Goal: Task Accomplishment & Management: Manage account settings

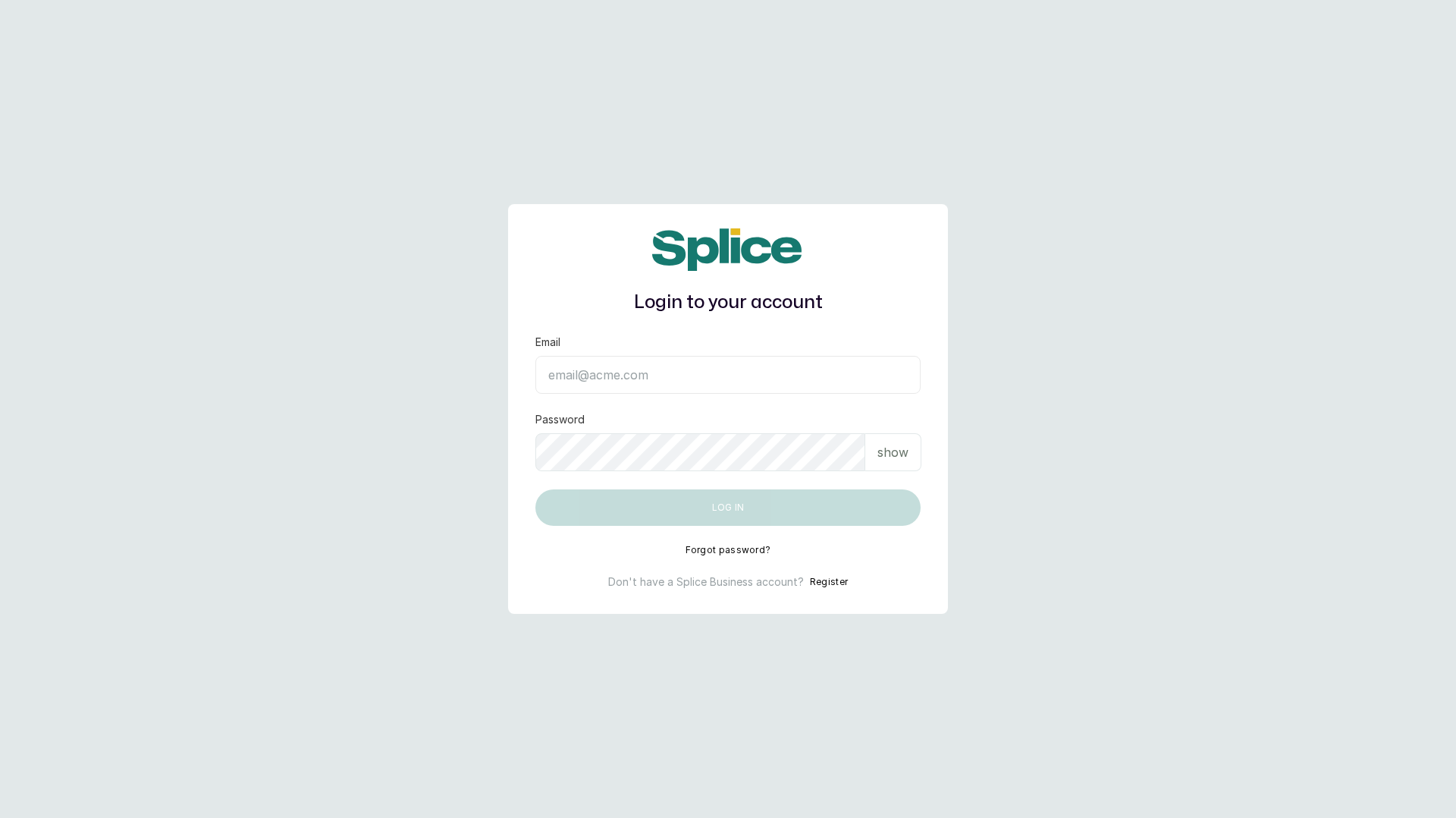
type input "[EMAIL_ADDRESS][DOMAIN_NAME]"
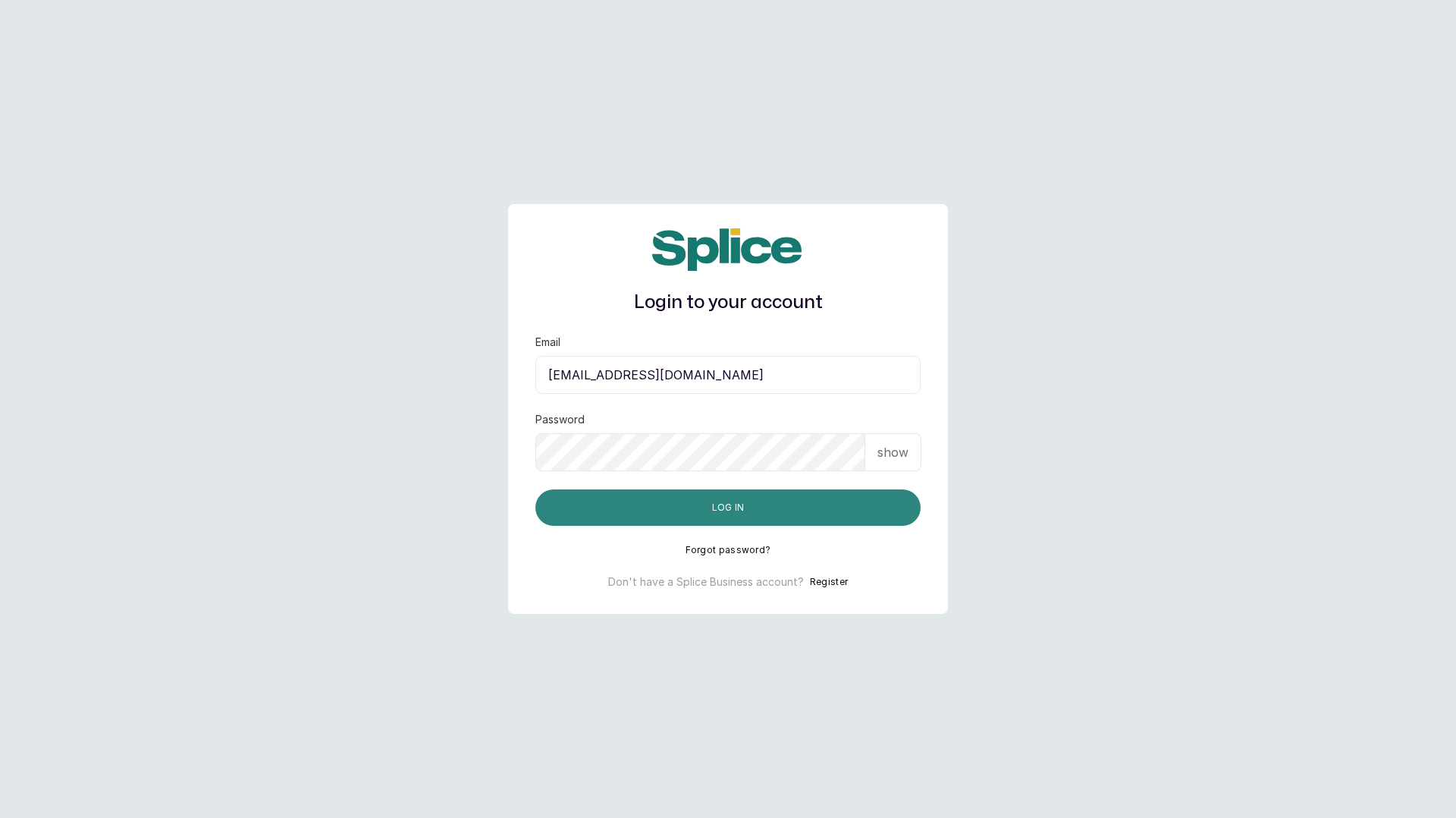
click at [715, 496] on button "Log in" at bounding box center [728, 508] width 385 height 37
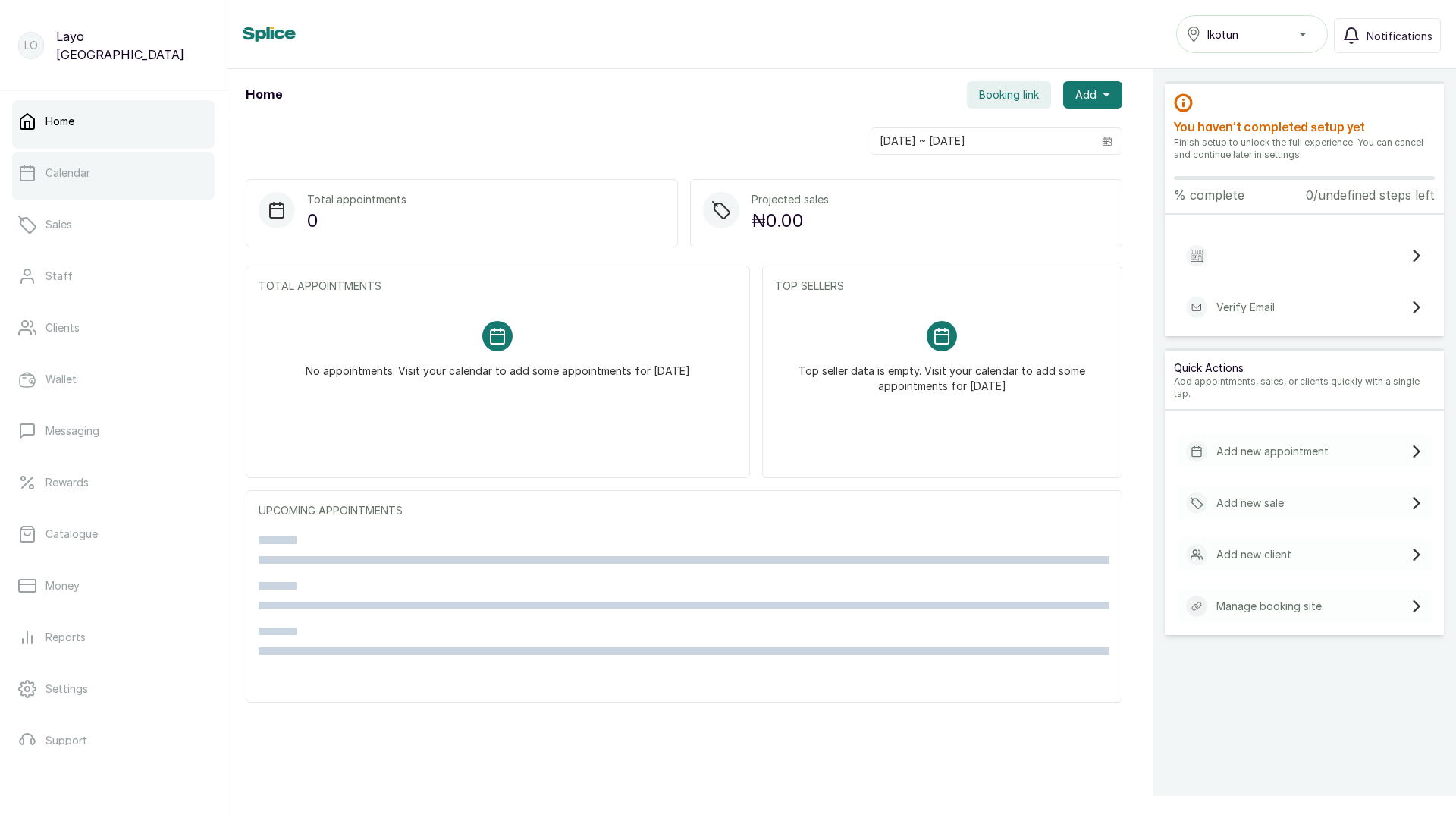
click at [88, 175] on p "Calendar" at bounding box center [68, 172] width 45 height 15
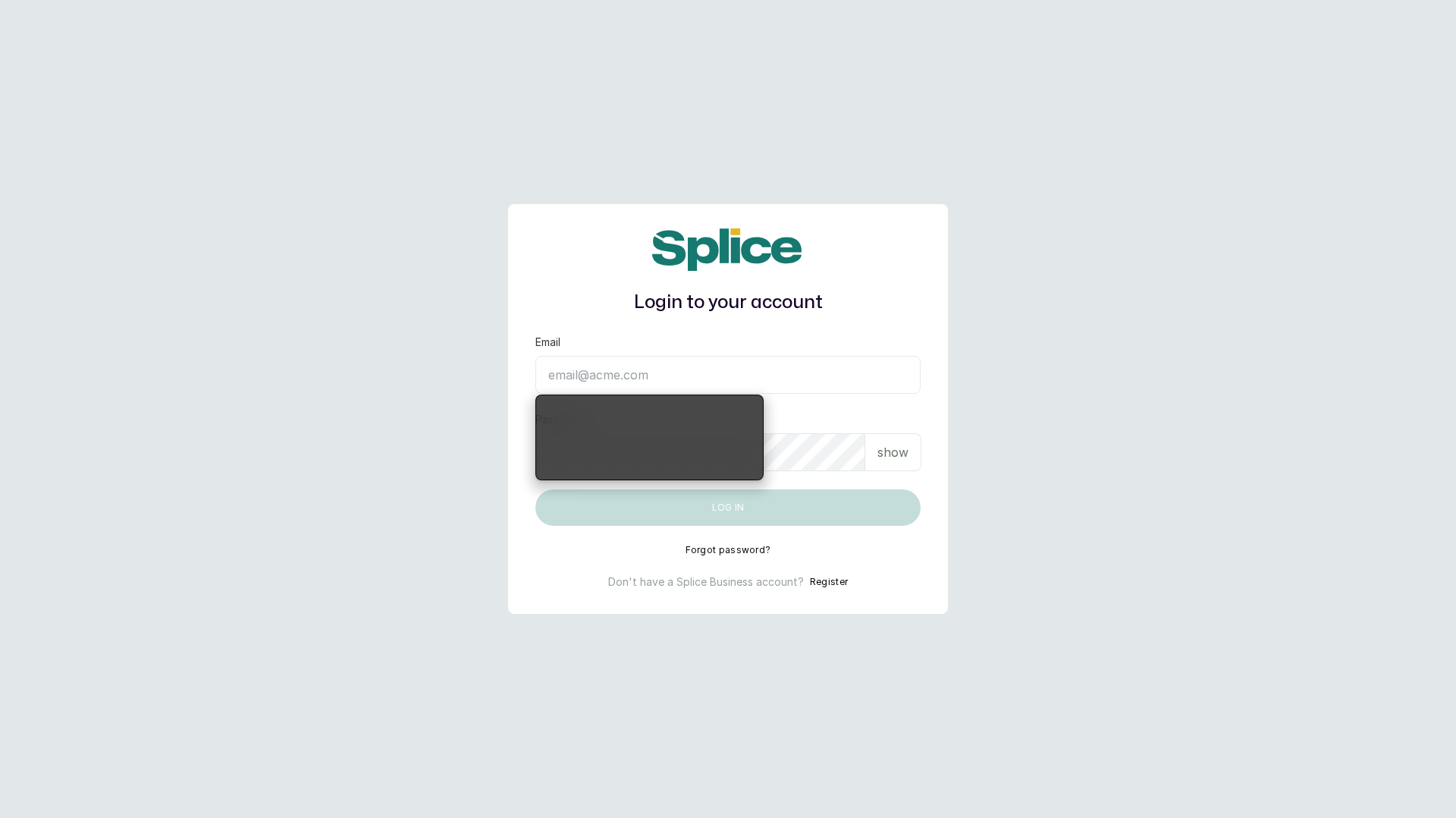
click at [858, 289] on div "Login to your account" at bounding box center [728, 272] width 385 height 89
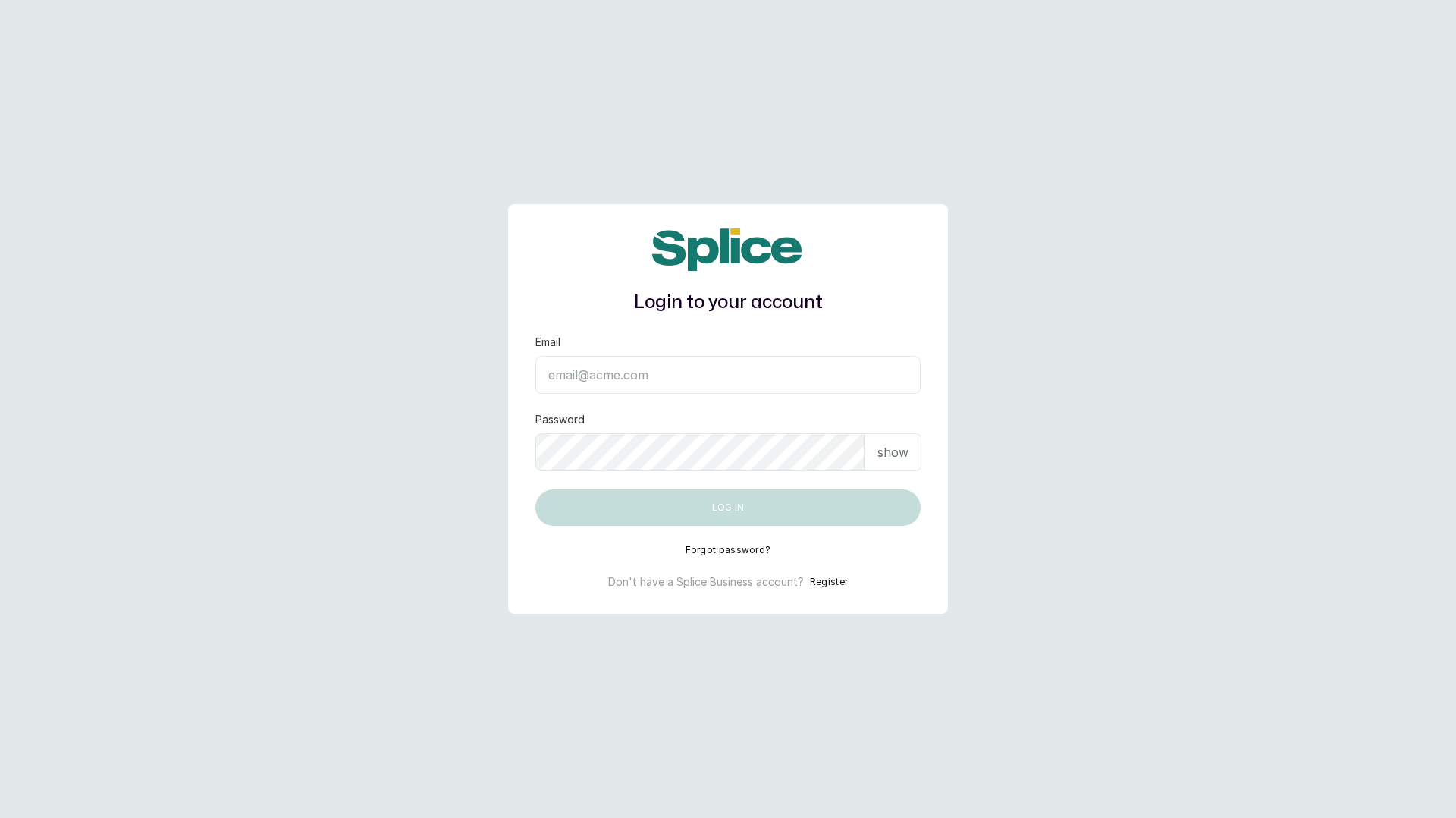
click at [625, 372] on input "Email" at bounding box center [728, 374] width 385 height 38
type input "[EMAIL_ADDRESS][DOMAIN_NAME]"
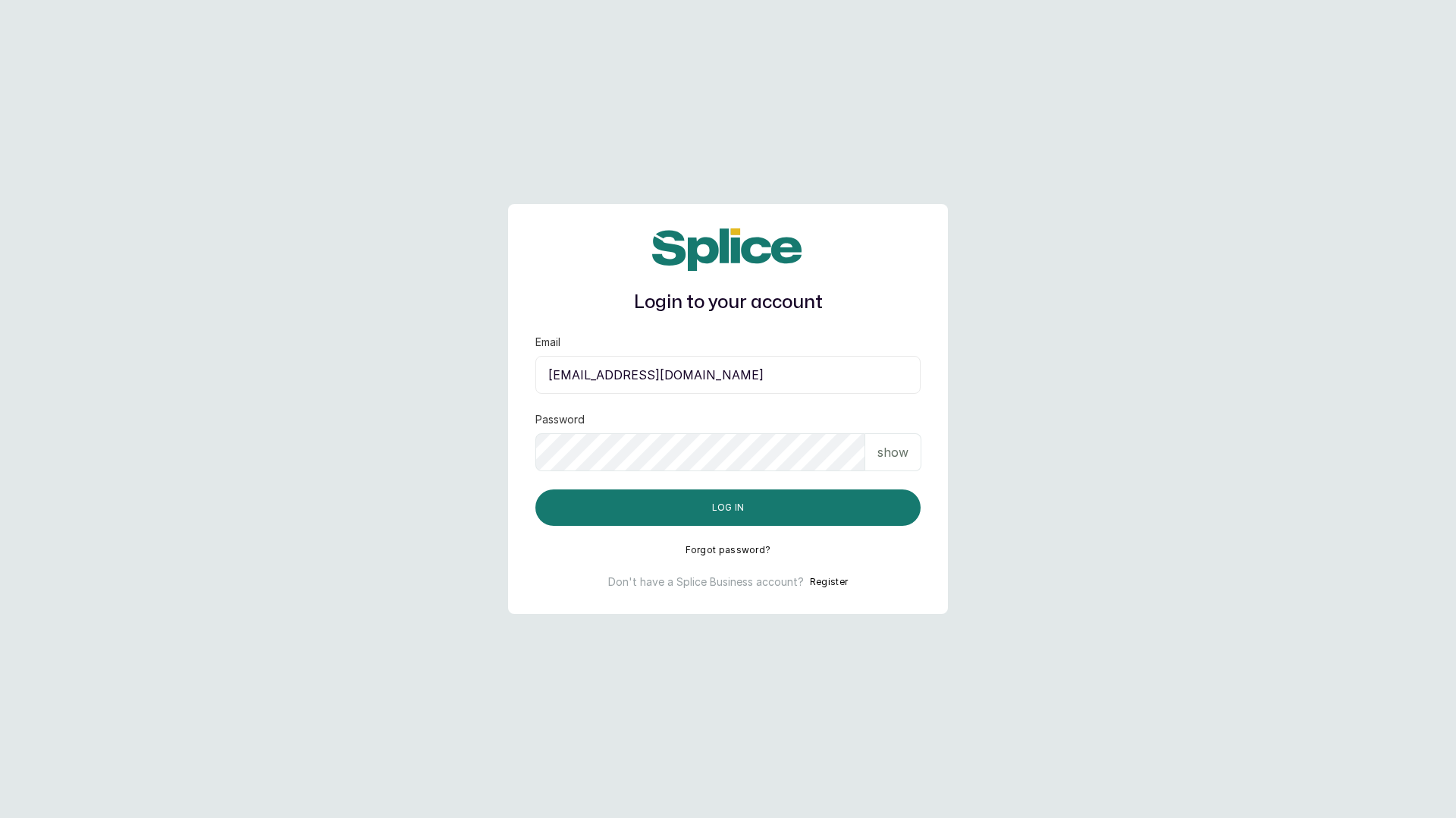
click at [904, 455] on p "show" at bounding box center [893, 452] width 31 height 18
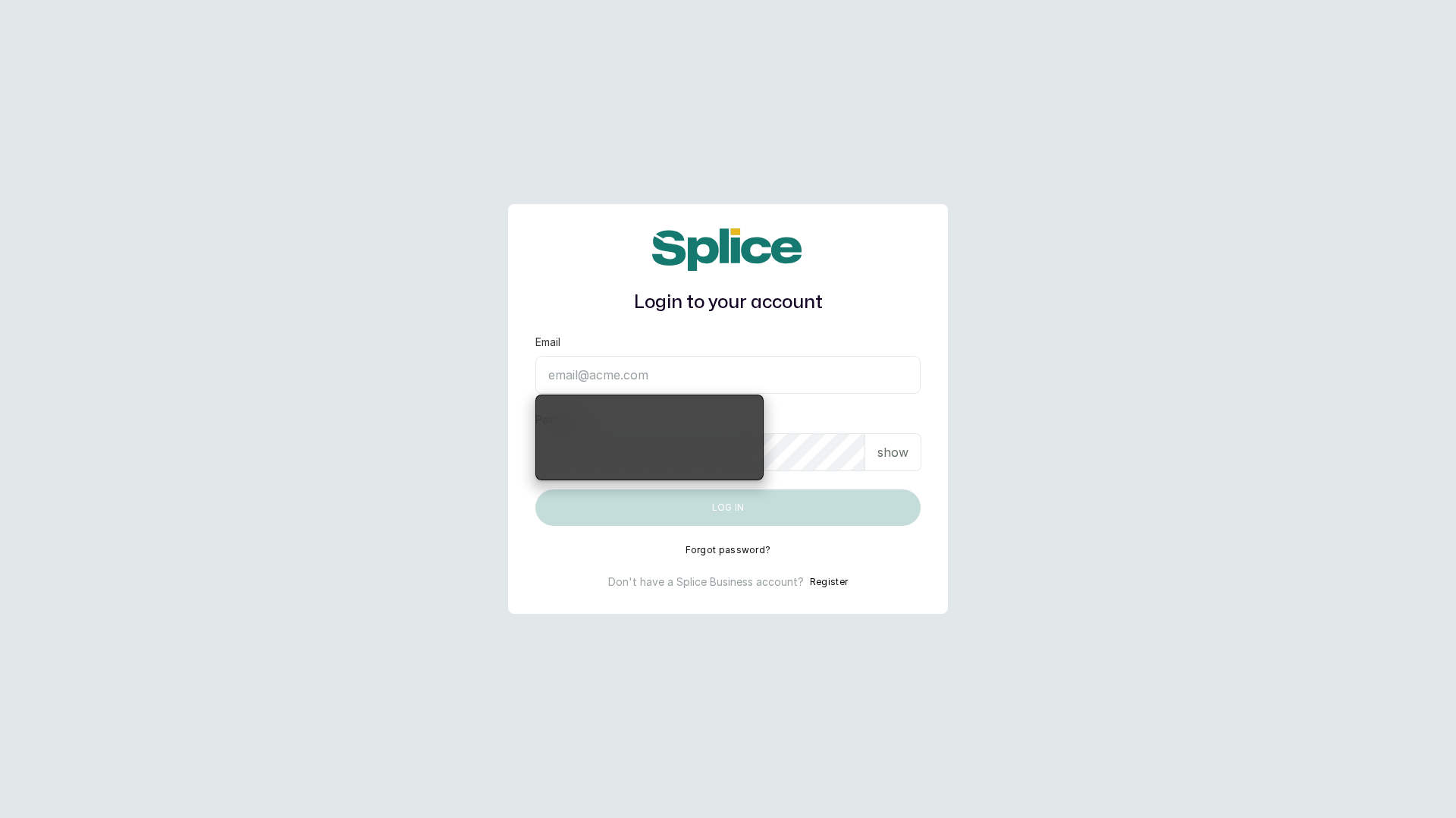
click at [747, 371] on input "Email" at bounding box center [728, 374] width 385 height 38
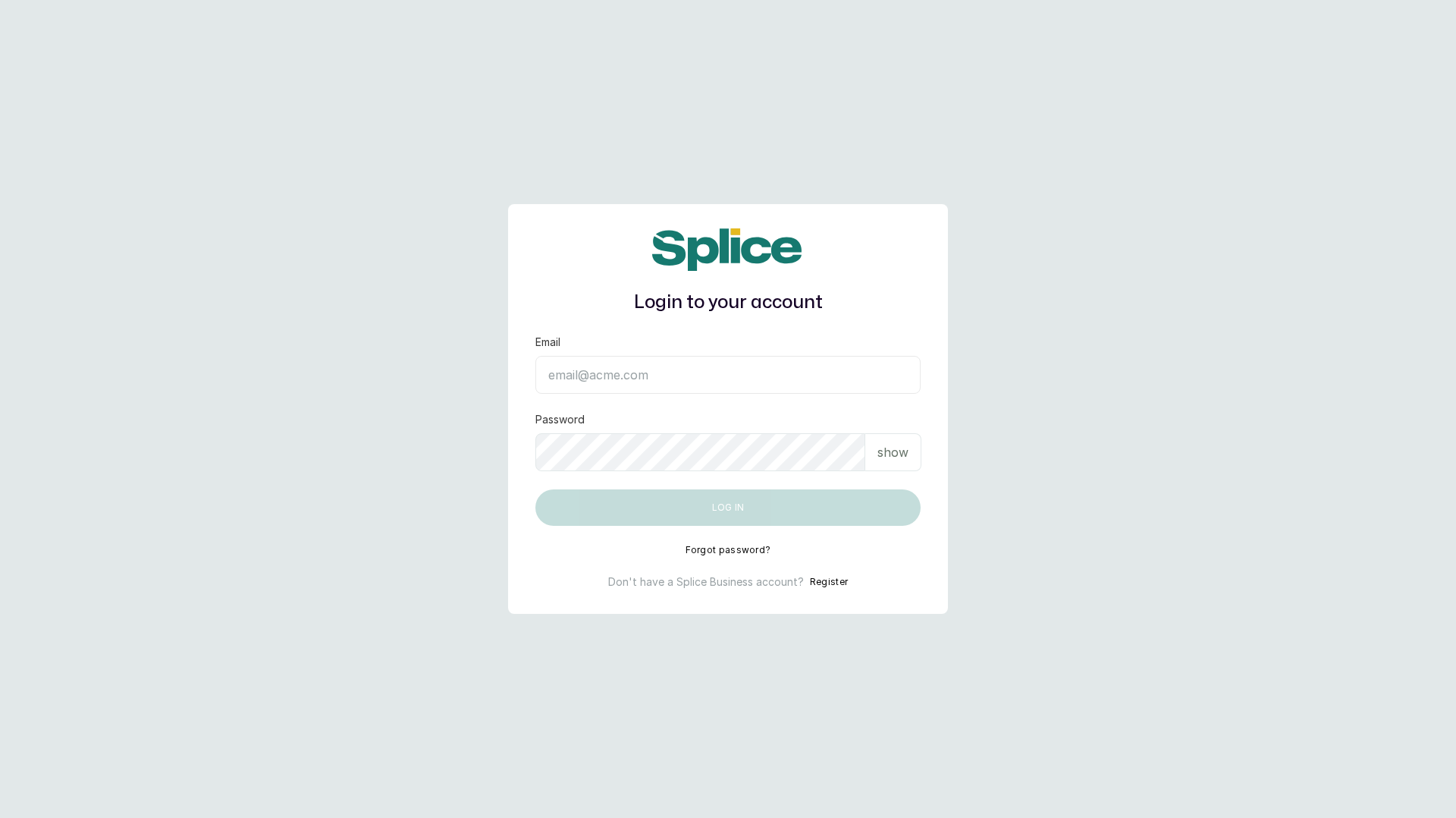
type input "[EMAIL_ADDRESS][DOMAIN_NAME]"
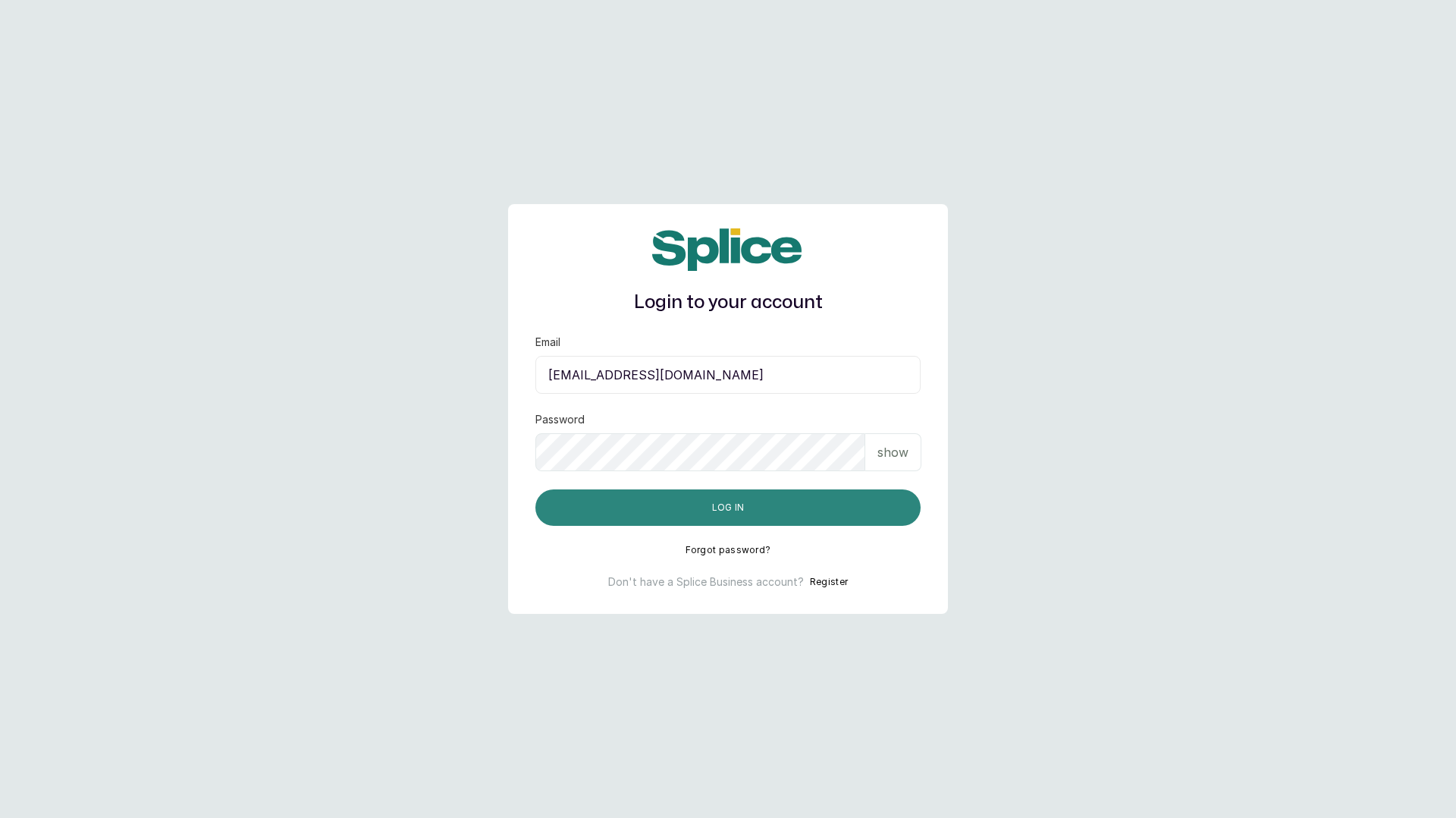
click at [728, 511] on button "Log in" at bounding box center [728, 508] width 385 height 37
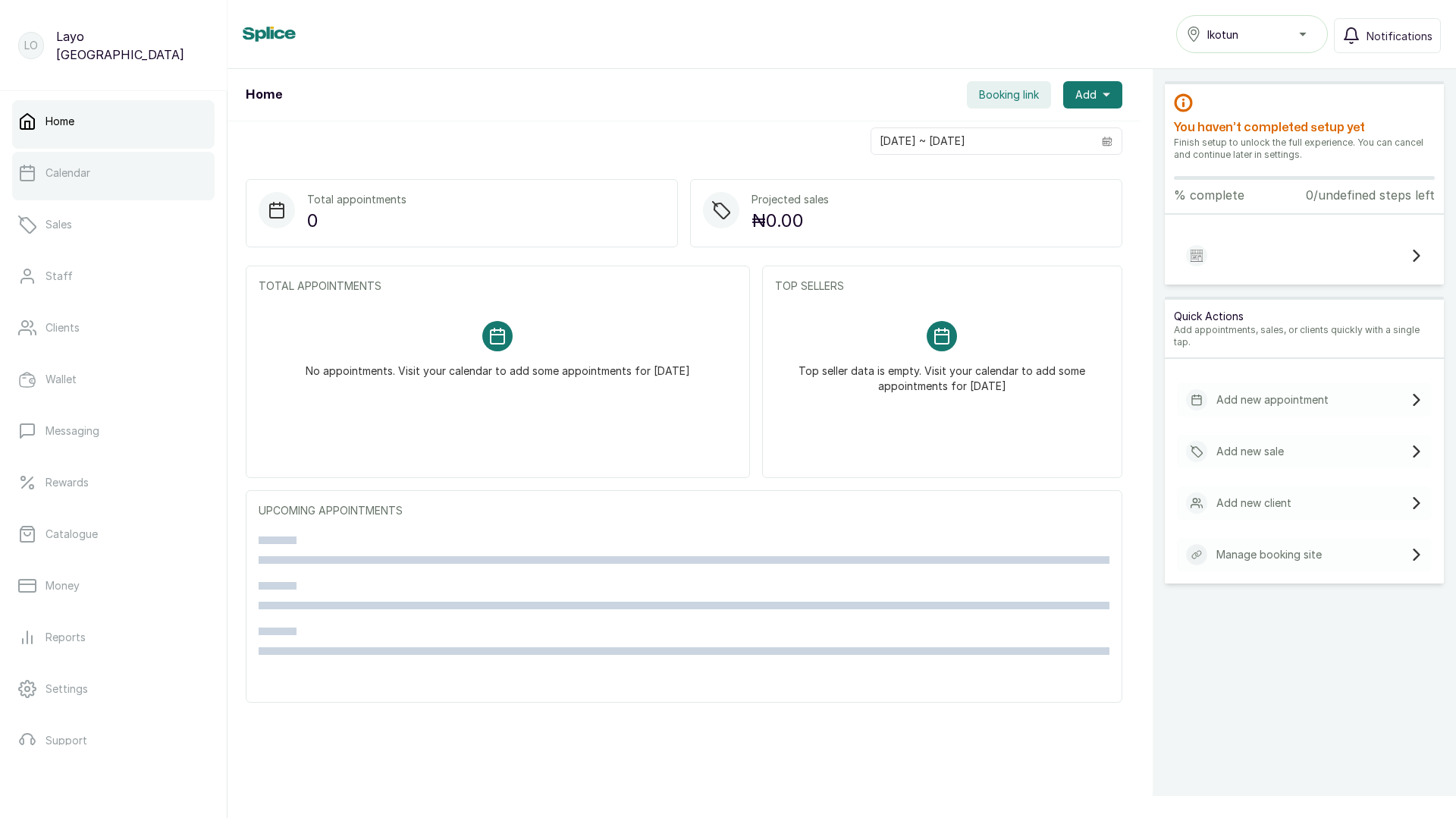
click at [79, 174] on p "Calendar" at bounding box center [68, 172] width 45 height 15
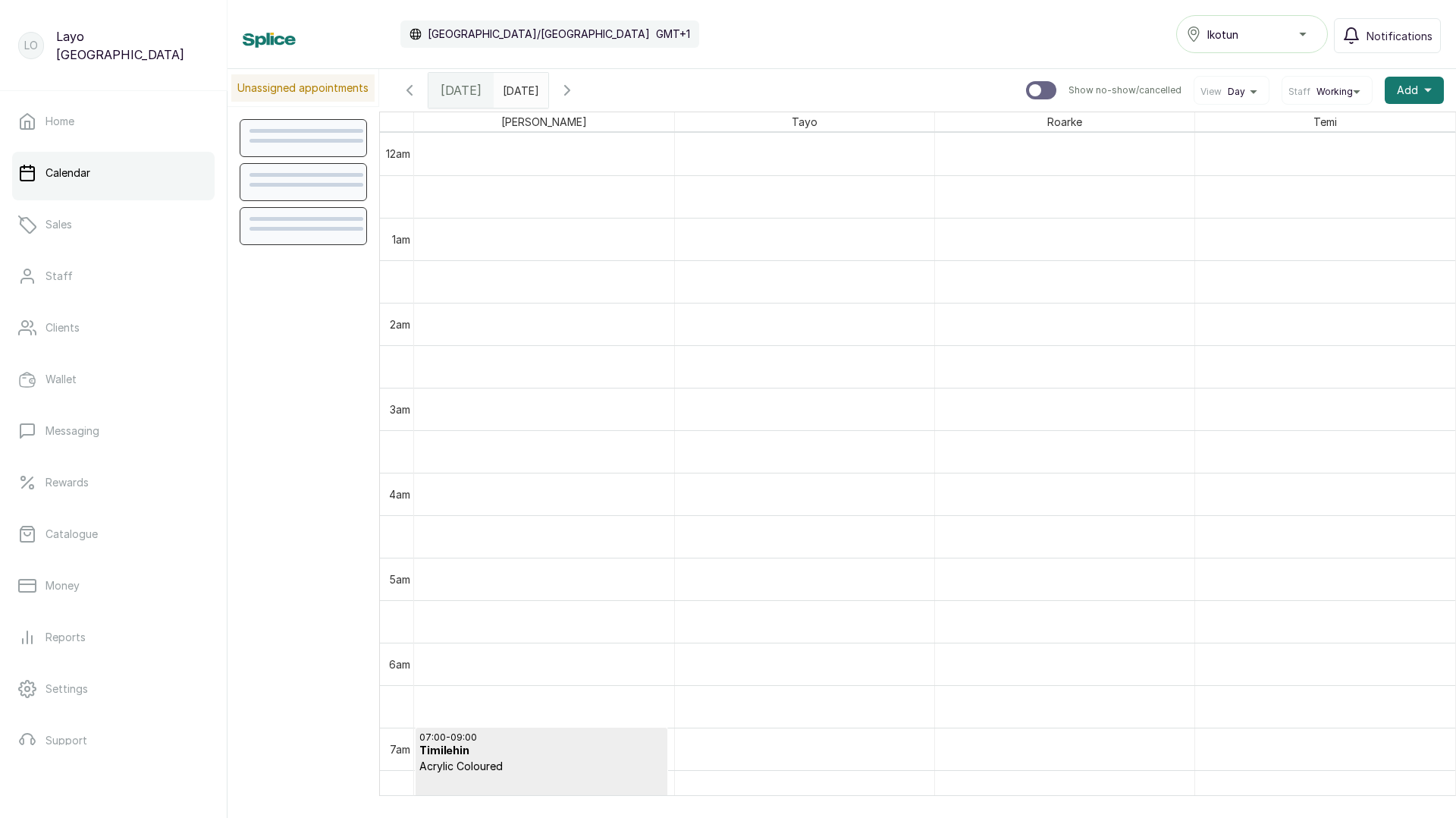
scroll to position [511, 0]
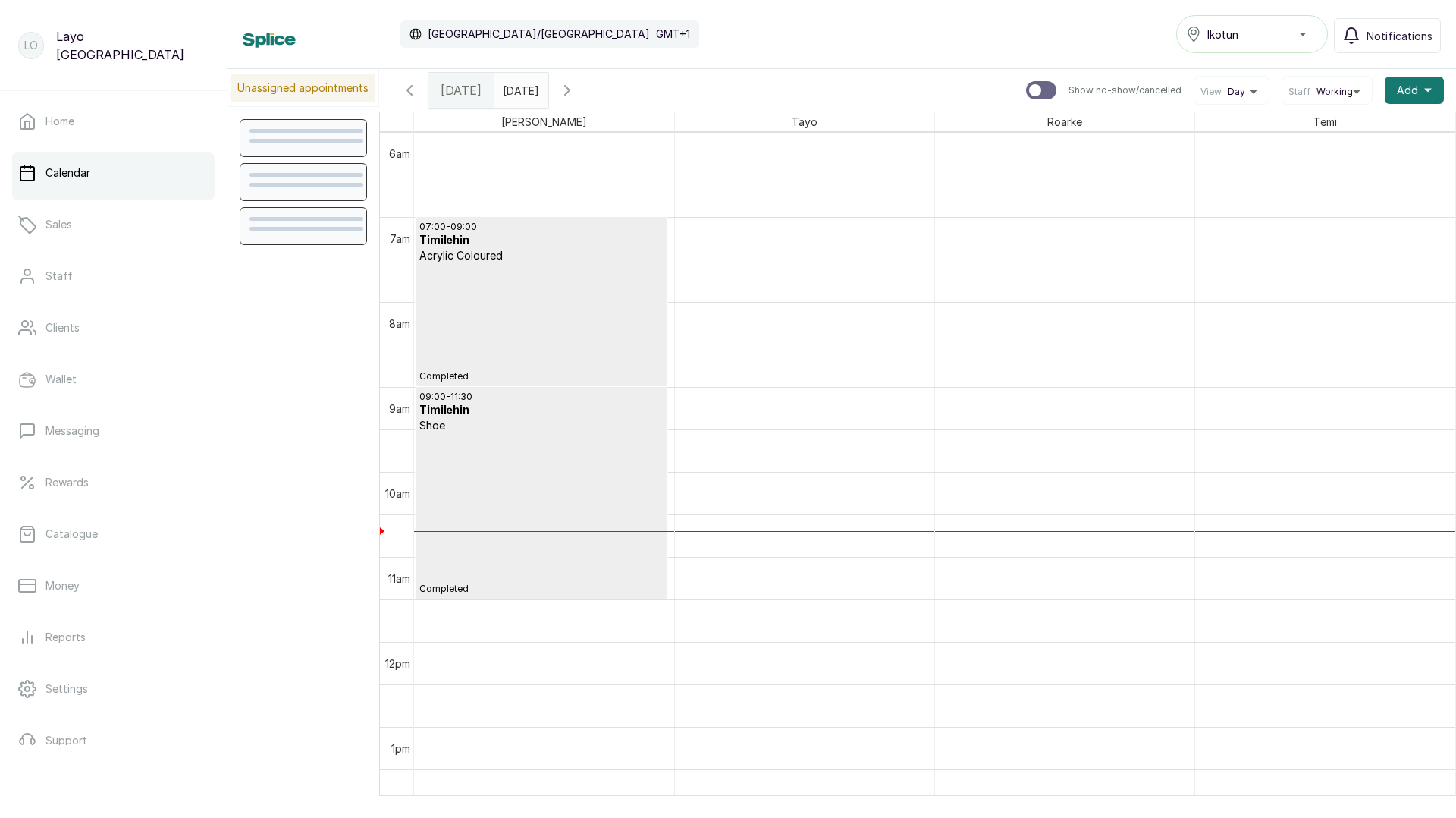
click at [498, 327] on div "07:00 - 09:00 Timilehin Acrylic Coloured Completed" at bounding box center [540, 302] width 244 height 161
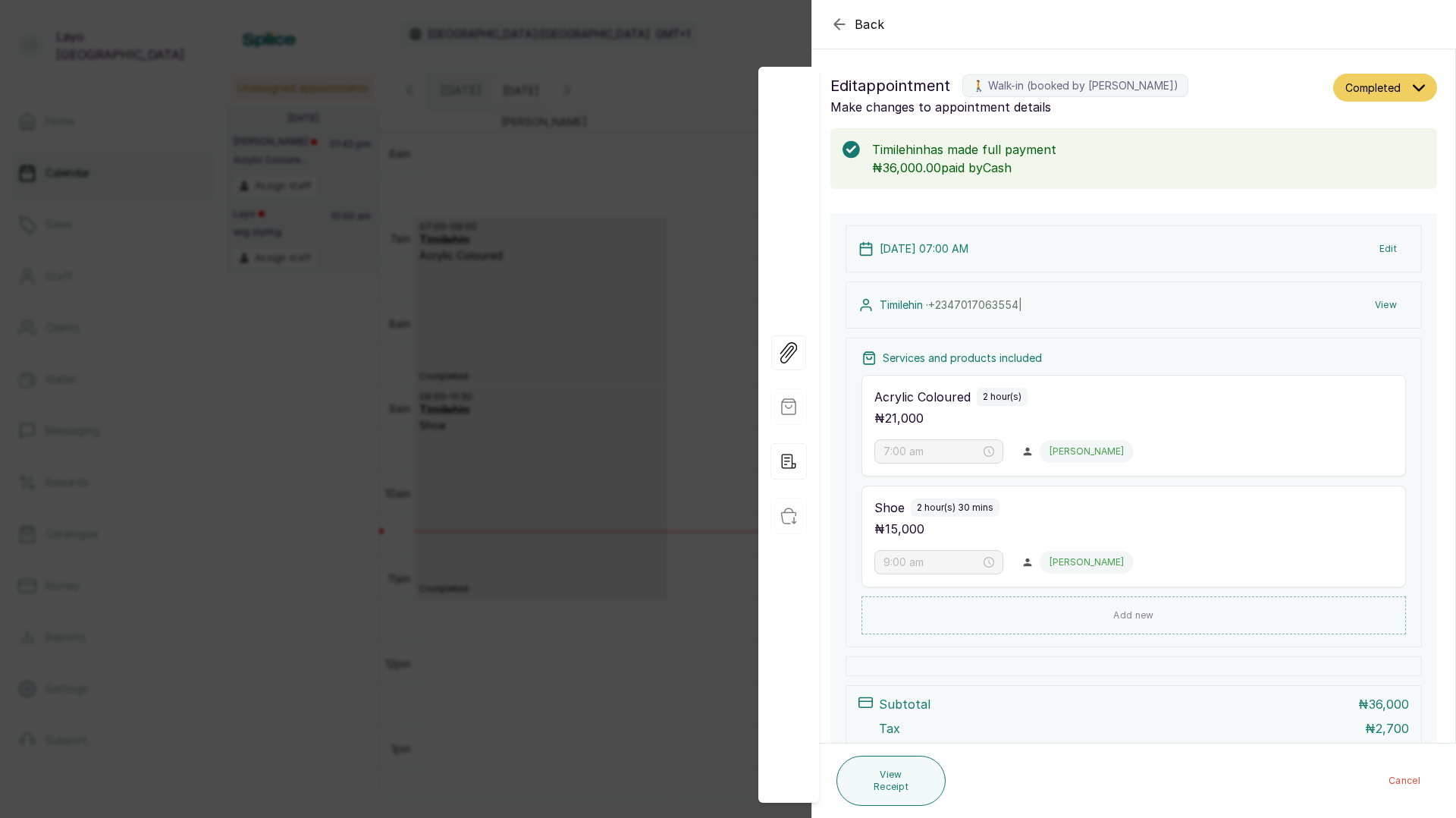
click at [1402, 85] on button "Completed" at bounding box center [1385, 88] width 104 height 28
click at [1250, 106] on p "Make changes to appointment details" at bounding box center [1079, 106] width 497 height 18
drag, startPoint x: 987, startPoint y: 84, endPoint x: 1022, endPoint y: 91, distance: 35.7
click at [1022, 91] on label "🚶 Walk-in (booked by Layo Ogunbanwo)" at bounding box center [1075, 86] width 226 height 23
copy label "alk-in"
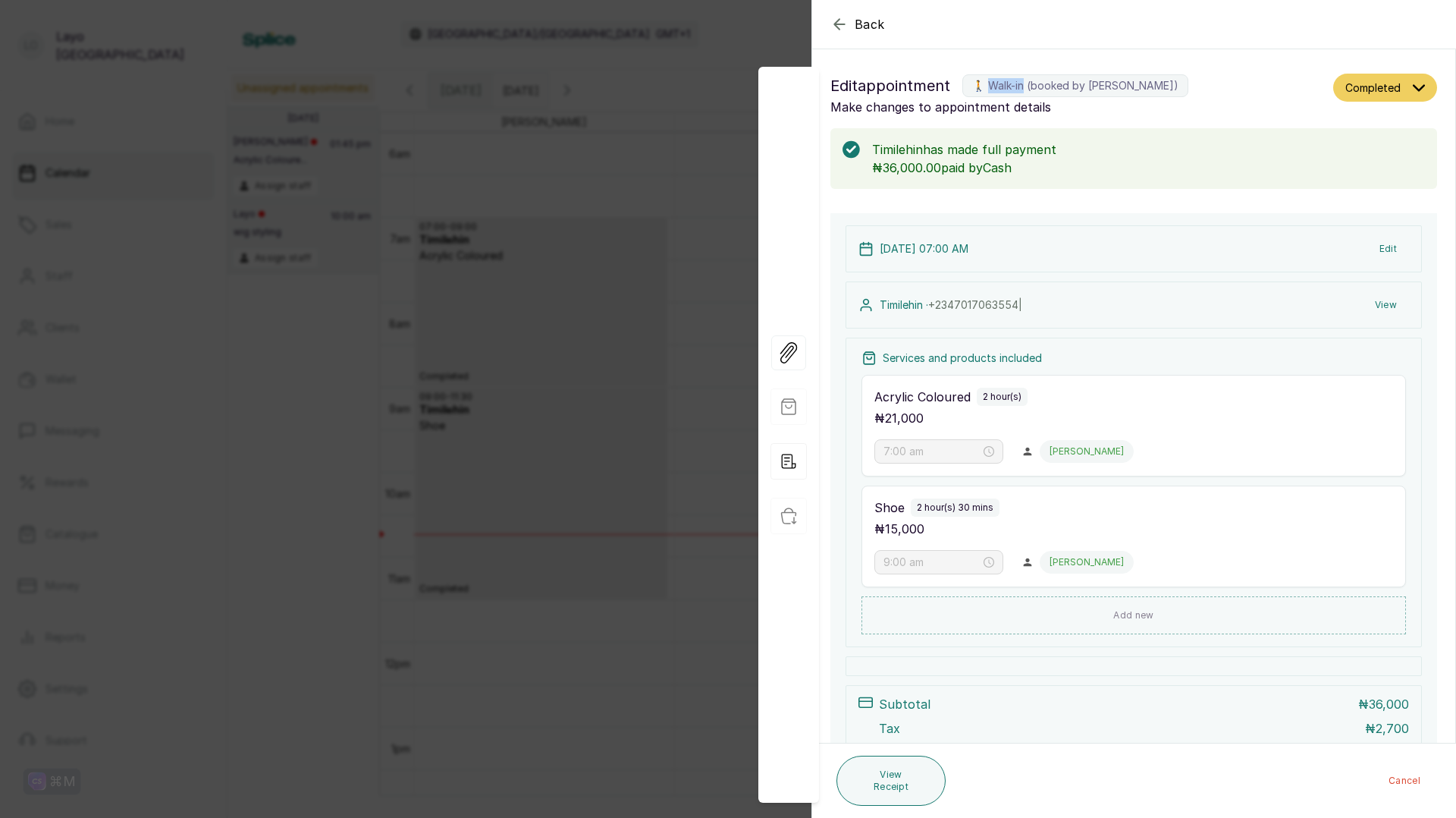
click at [500, 359] on div "Back Appointment Details Edit appointment 🚶 Walk-in (booked by Layo Ogunbanwo) …" at bounding box center [728, 409] width 1456 height 818
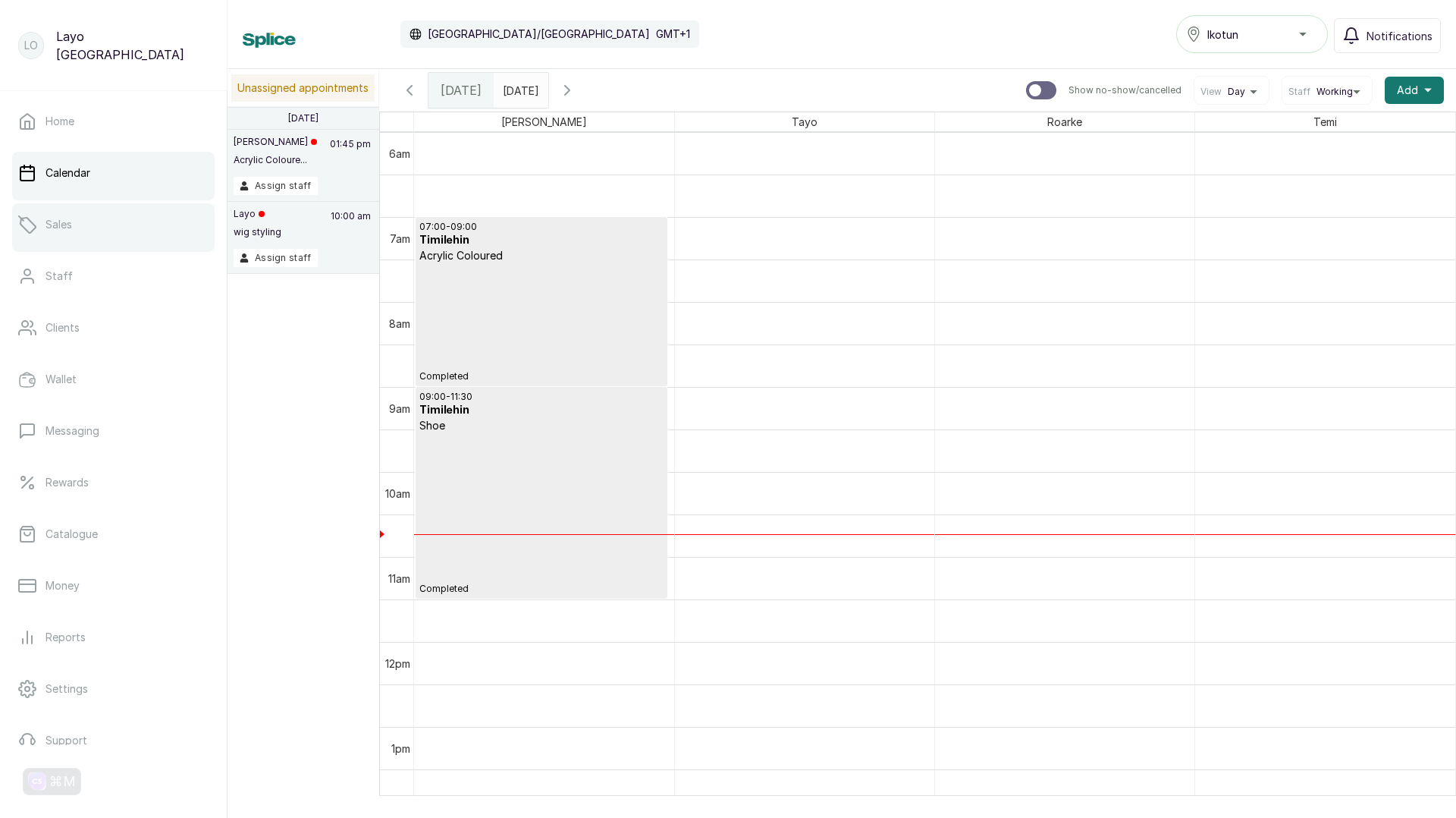
click at [60, 223] on p "Sales" at bounding box center [59, 224] width 27 height 15
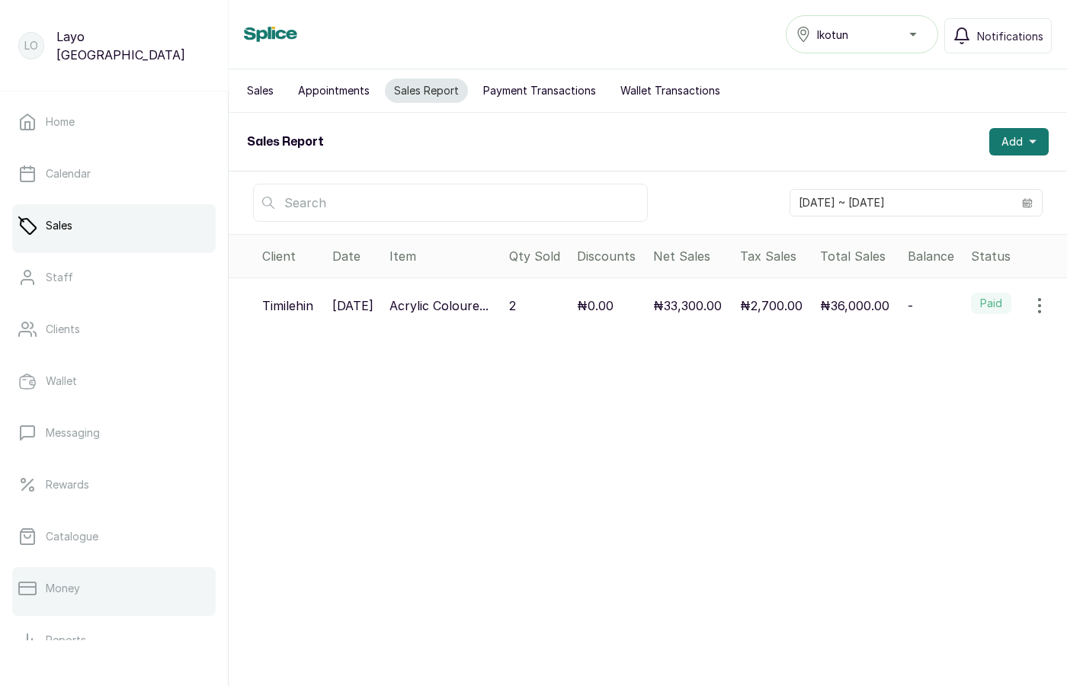
scroll to position [186, 0]
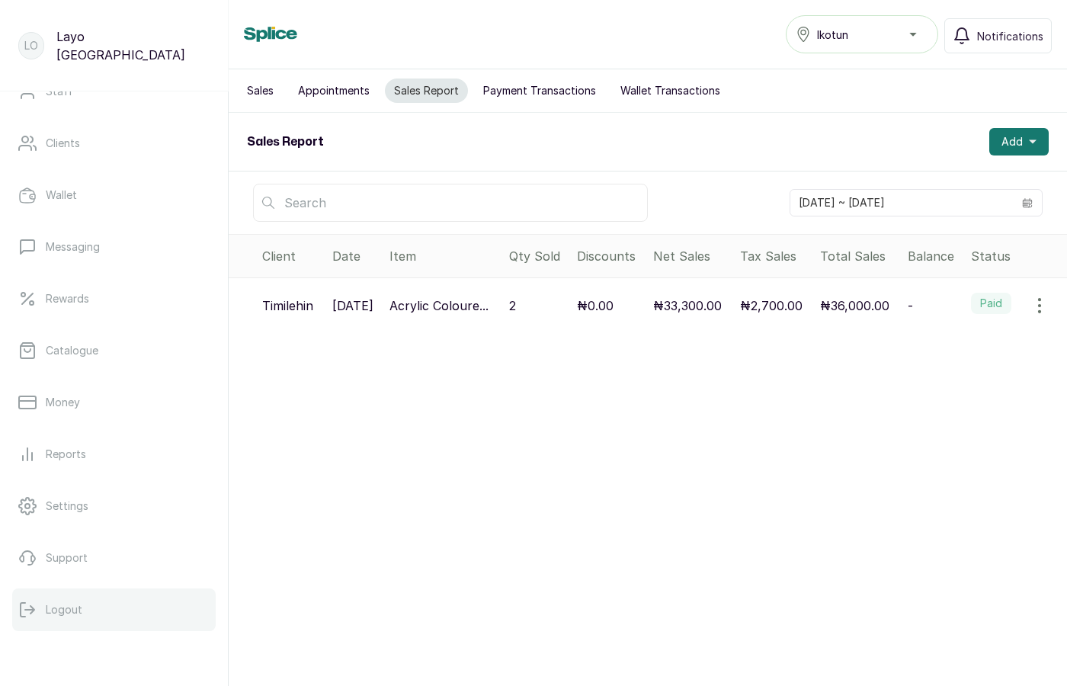
click at [74, 603] on p "Logout" at bounding box center [64, 609] width 37 height 15
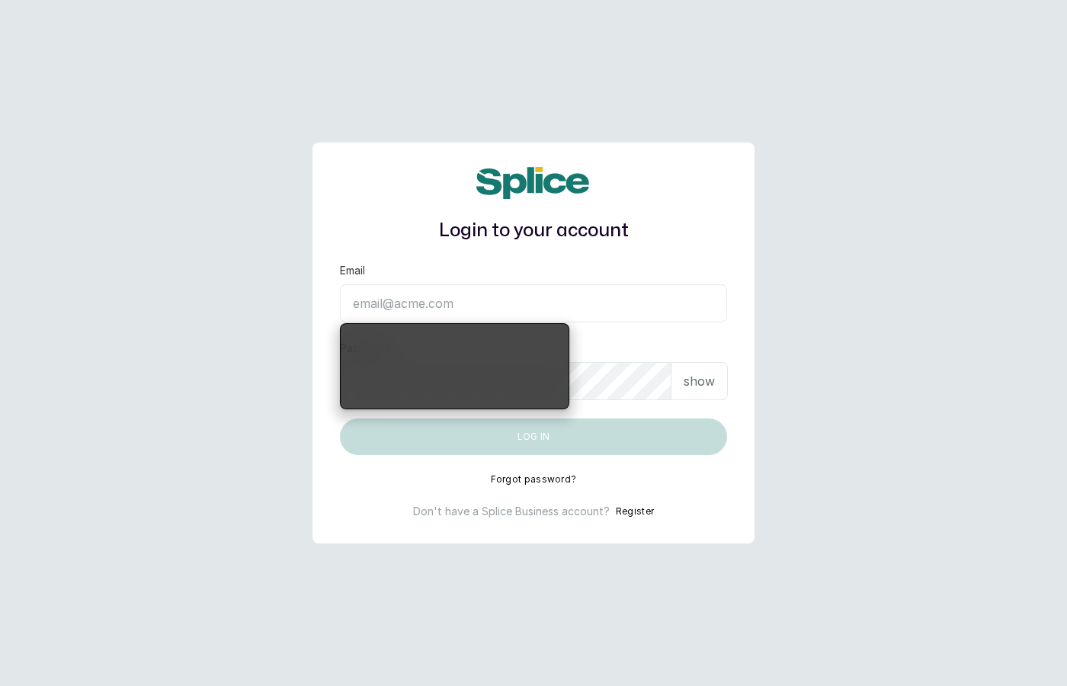
click at [574, 301] on input "Email" at bounding box center [533, 303] width 387 height 38
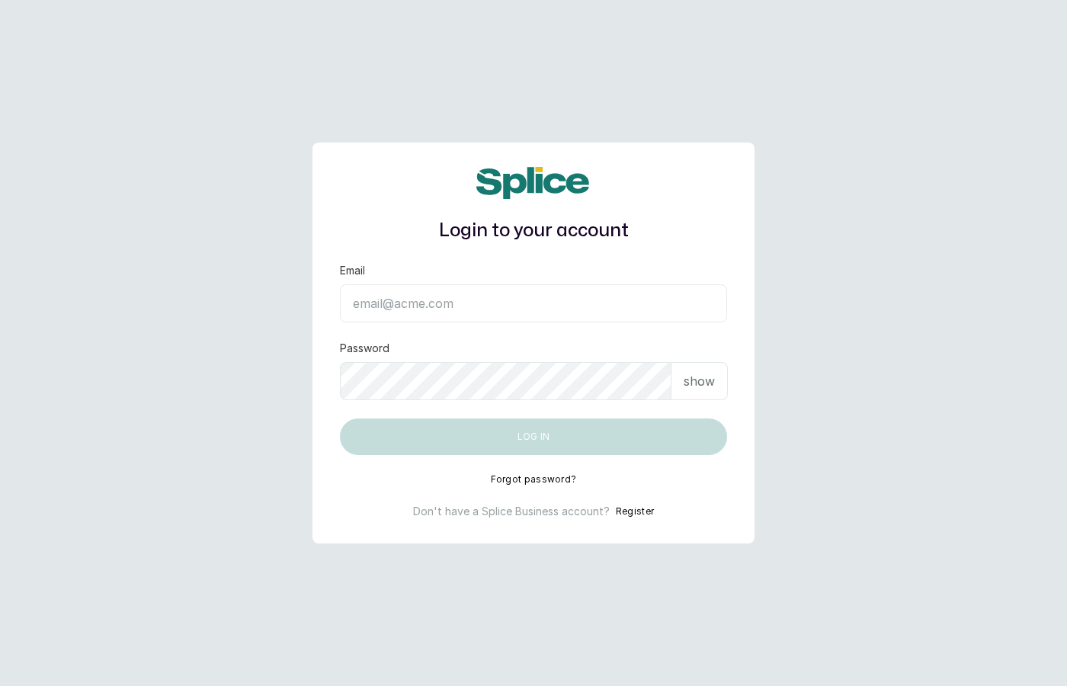
type input "layo@withsplice.com"
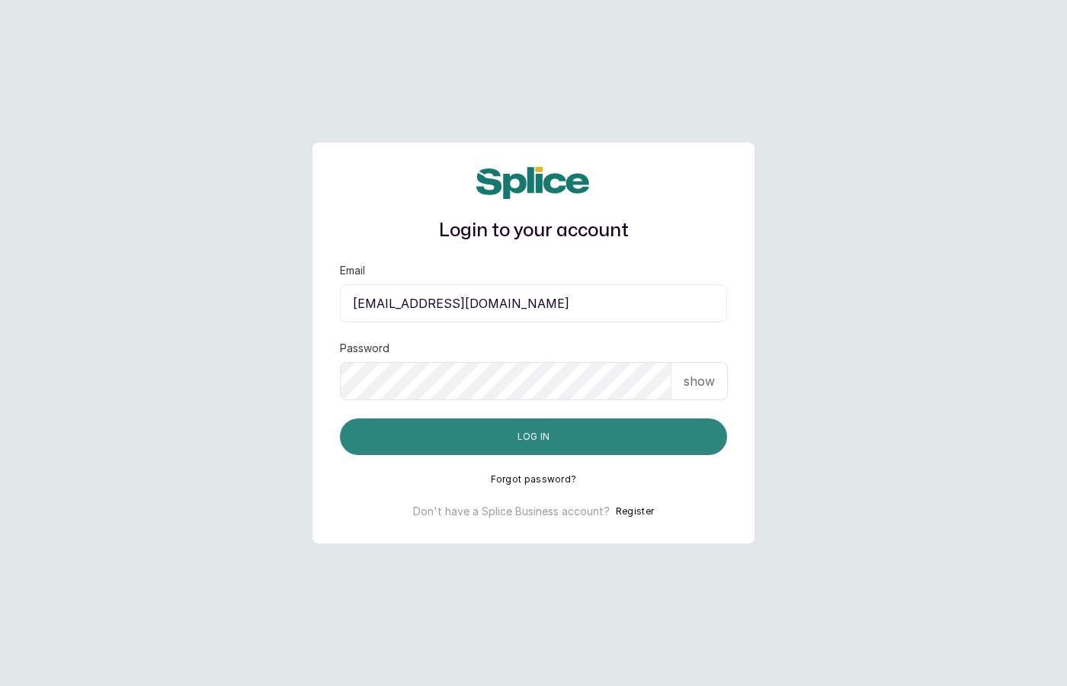
click at [549, 441] on button "Log in" at bounding box center [533, 436] width 387 height 37
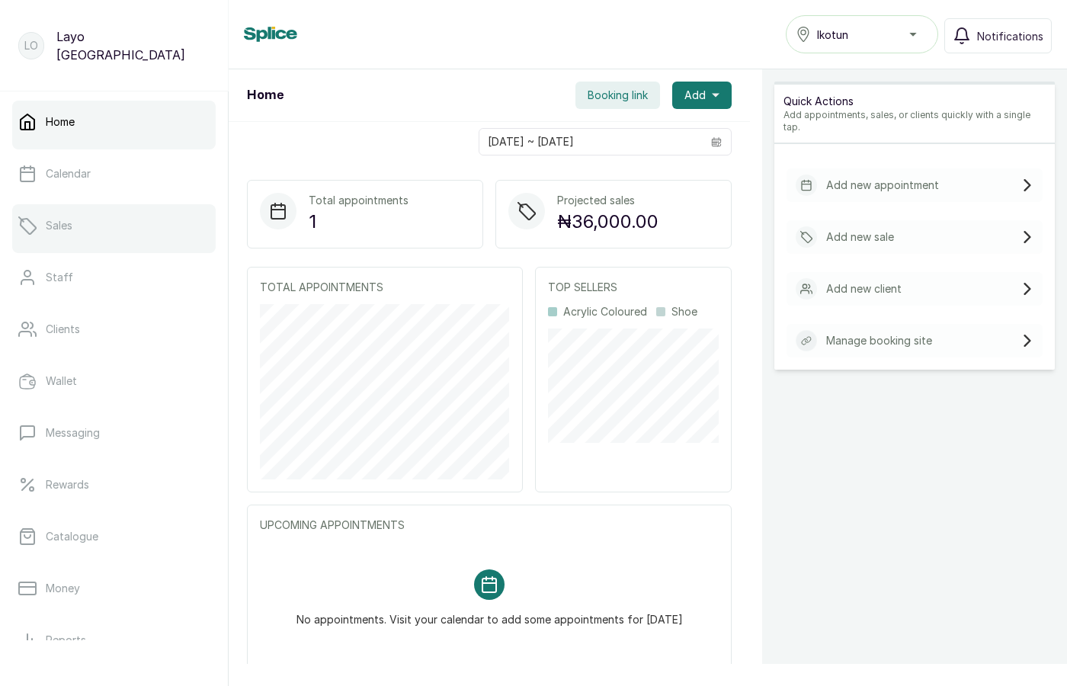
click at [75, 224] on link "Sales" at bounding box center [113, 225] width 203 height 43
